Goal: Go to known website: Go to known website

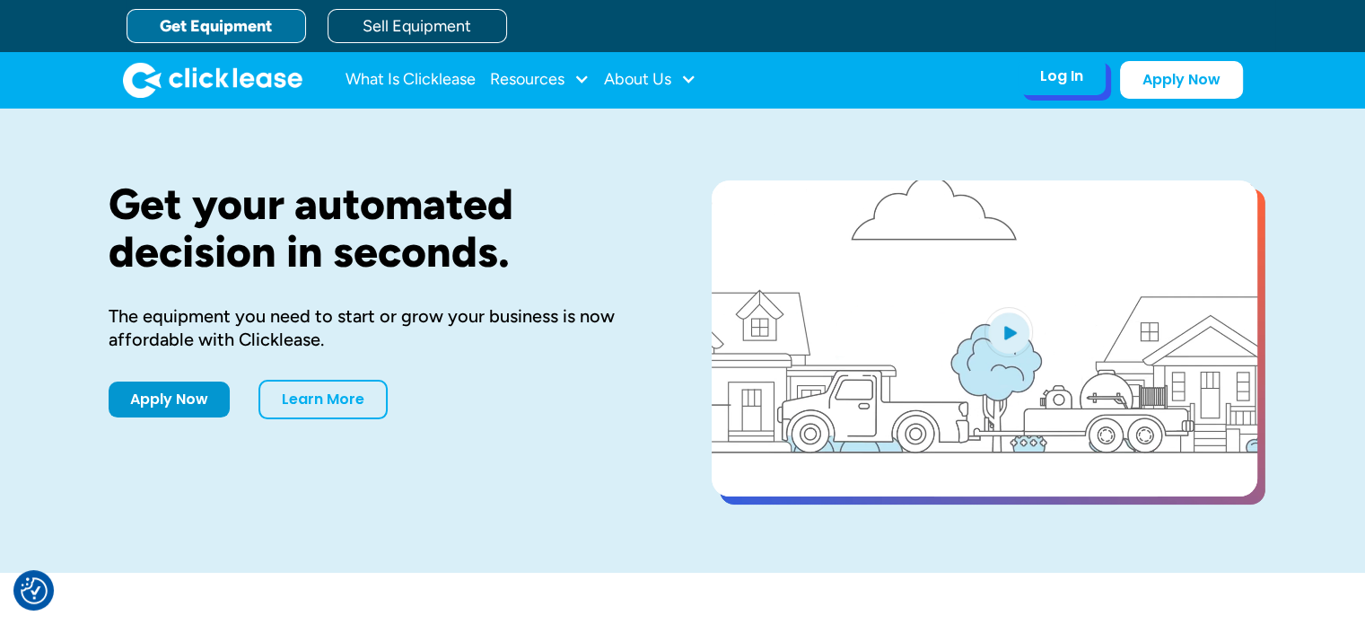
click at [1021, 74] on div "Log In Account login I use Clicklease to get my equipment Partner Portal I offe…" at bounding box center [1061, 76] width 88 height 38
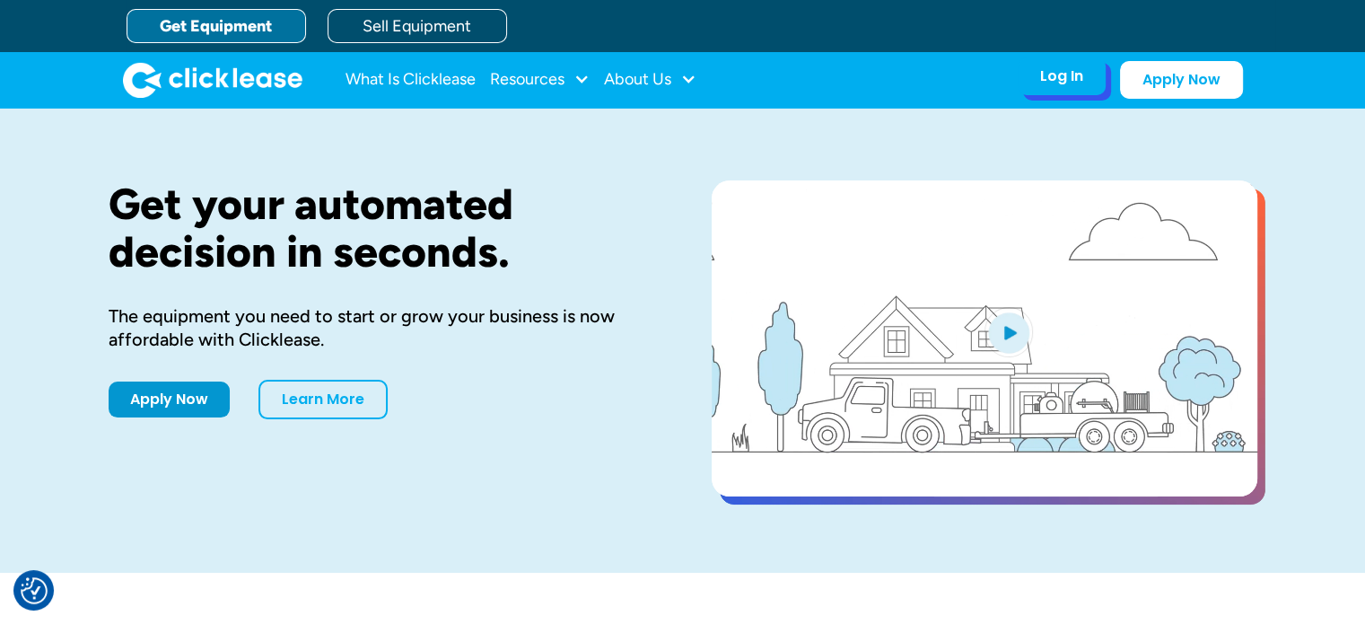
click at [1052, 83] on div "Log In" at bounding box center [1061, 76] width 43 height 18
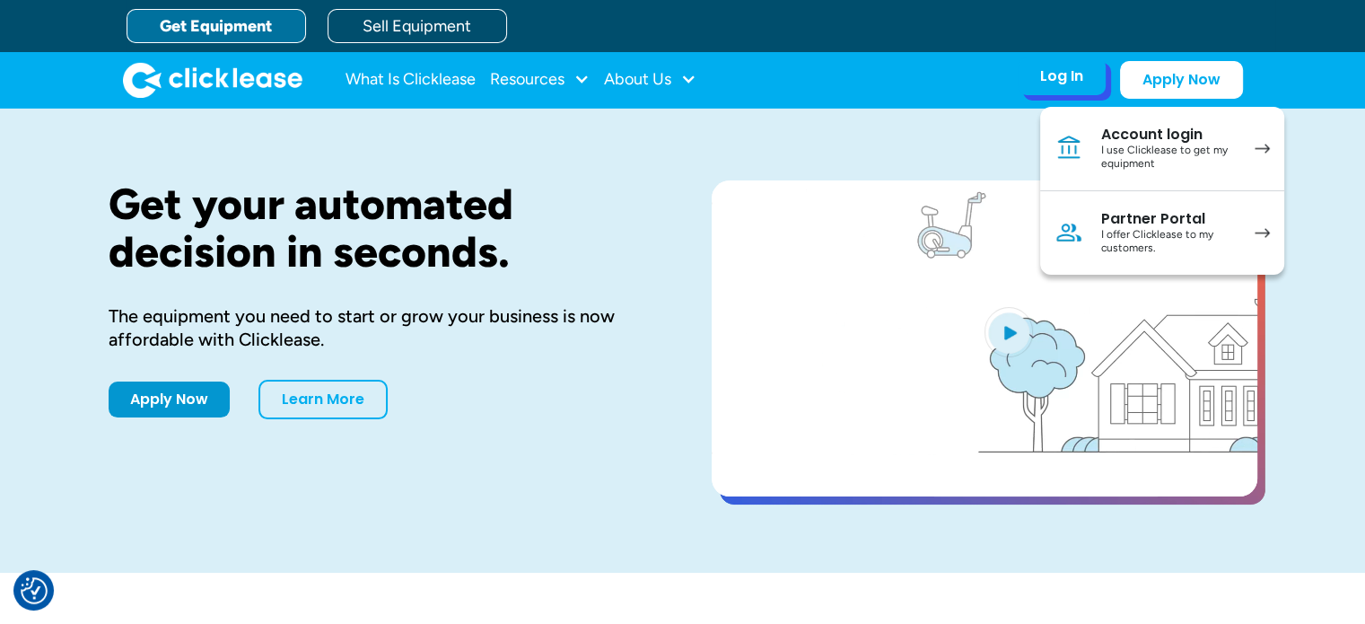
click at [1119, 128] on div "Account login" at bounding box center [1168, 135] width 135 height 18
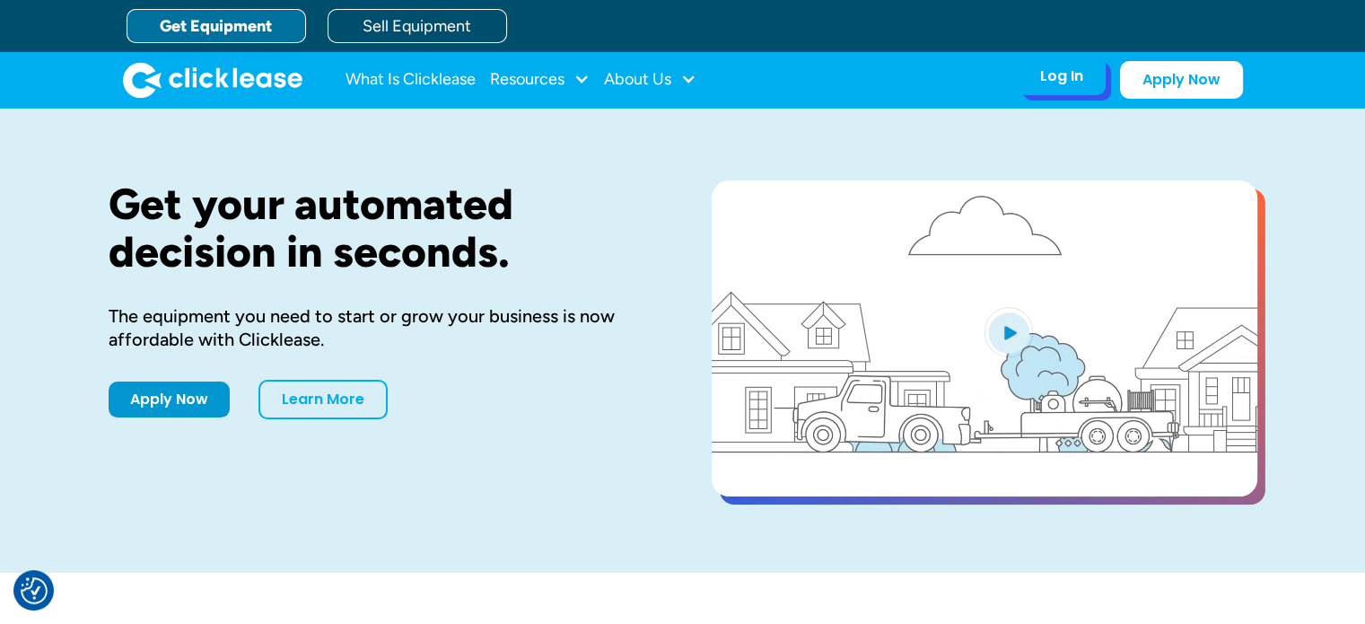
click at [1055, 71] on div "Log In" at bounding box center [1061, 76] width 43 height 18
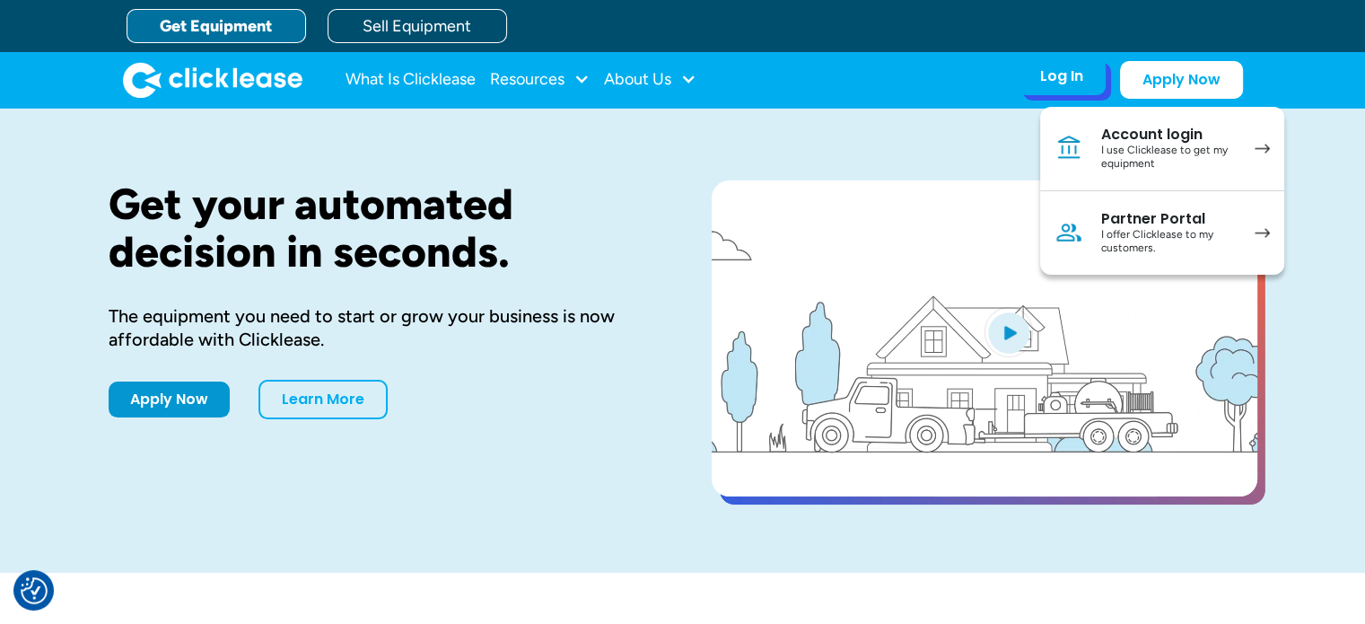
click at [1111, 216] on div "Partner Portal" at bounding box center [1168, 219] width 135 height 18
